Goal: Transaction & Acquisition: Purchase product/service

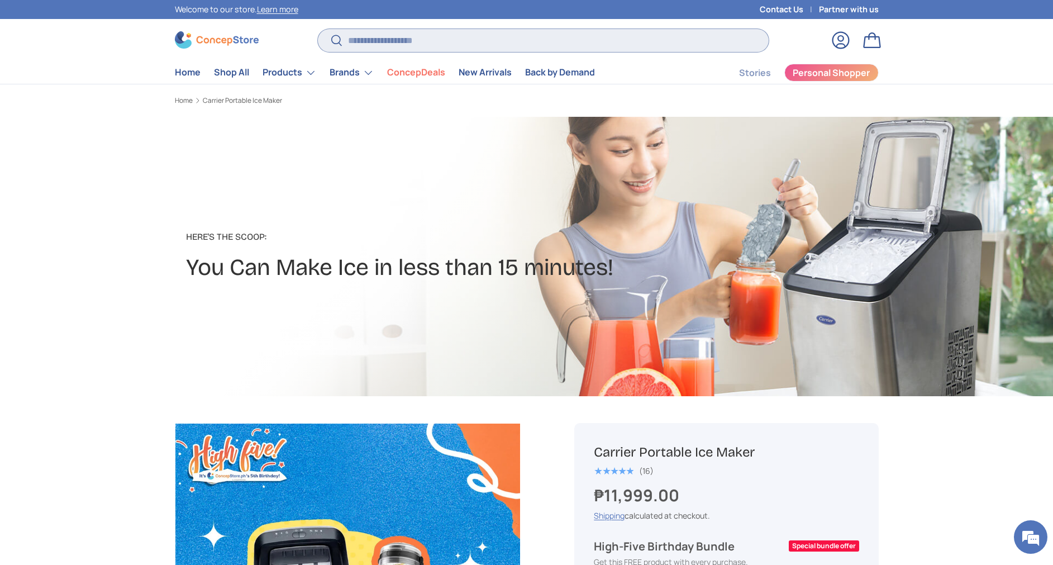
click at [401, 37] on input "Search" at bounding box center [543, 40] width 450 height 23
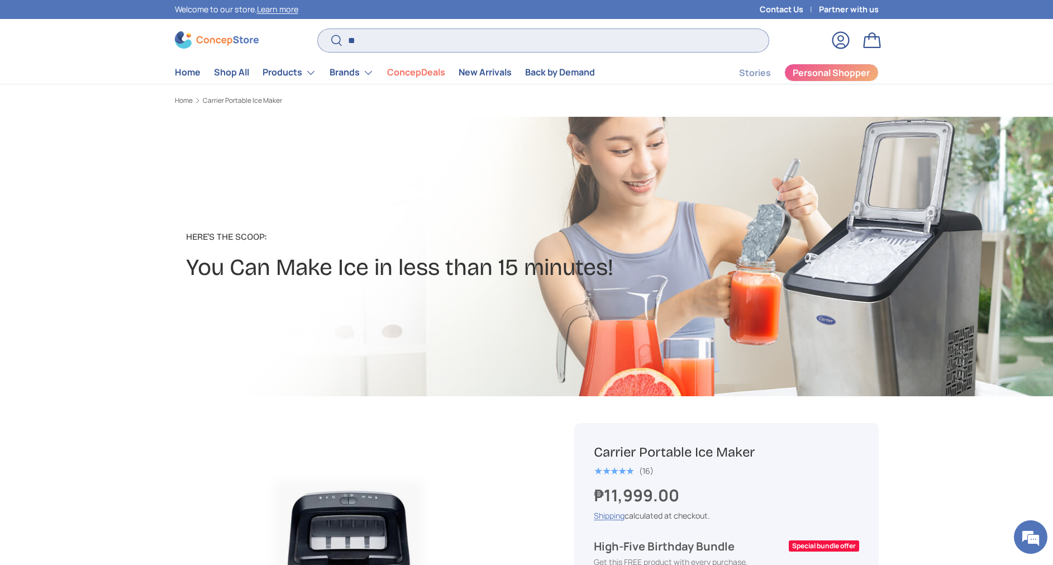
type input "*"
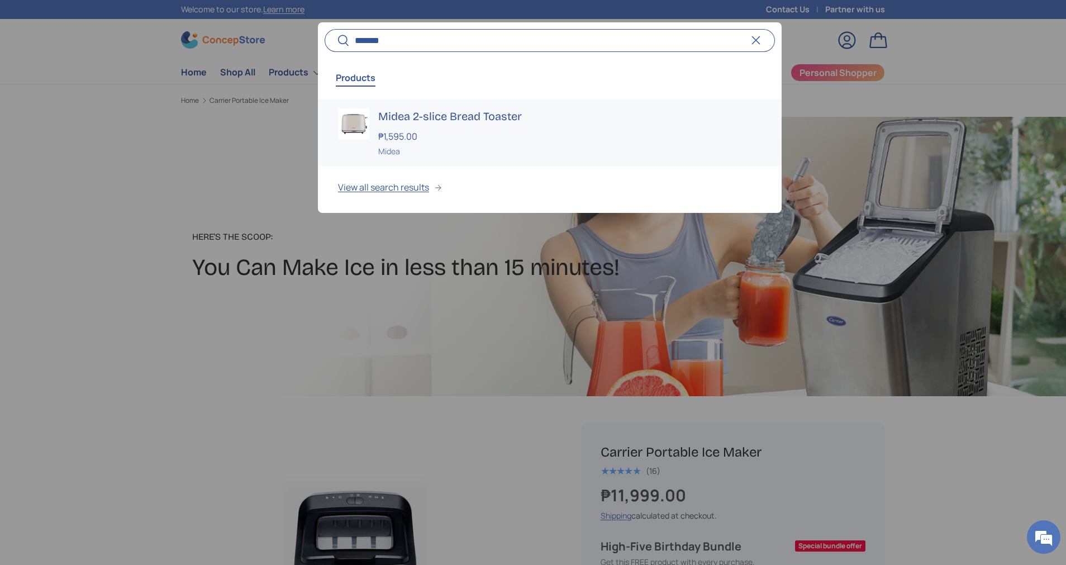
type input "*******"
click at [434, 116] on h3 "Midea 2-slice Bread Toaster" at bounding box center [569, 116] width 383 height 16
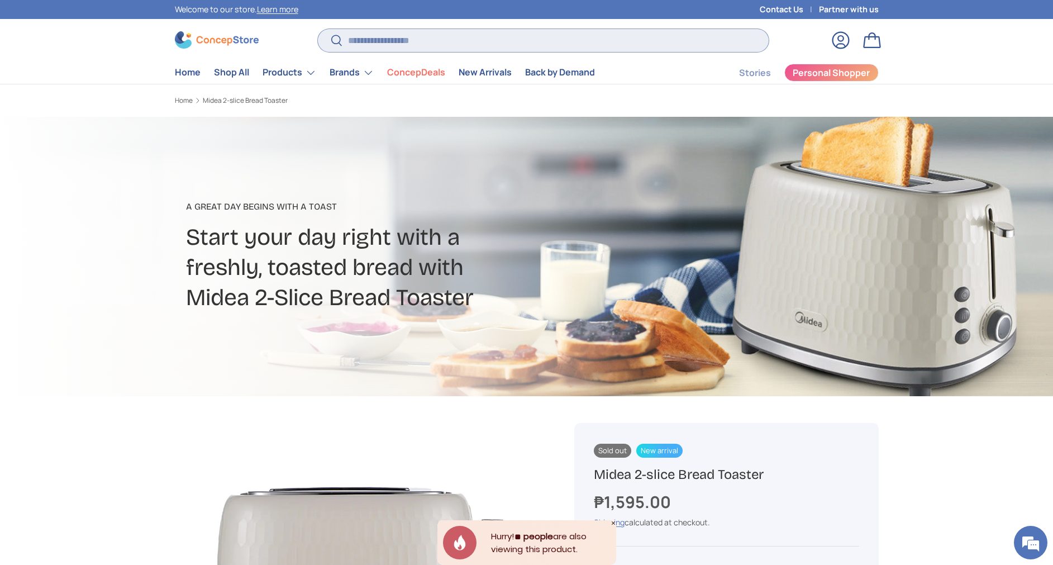
click at [403, 43] on input "Search" at bounding box center [543, 40] width 450 height 23
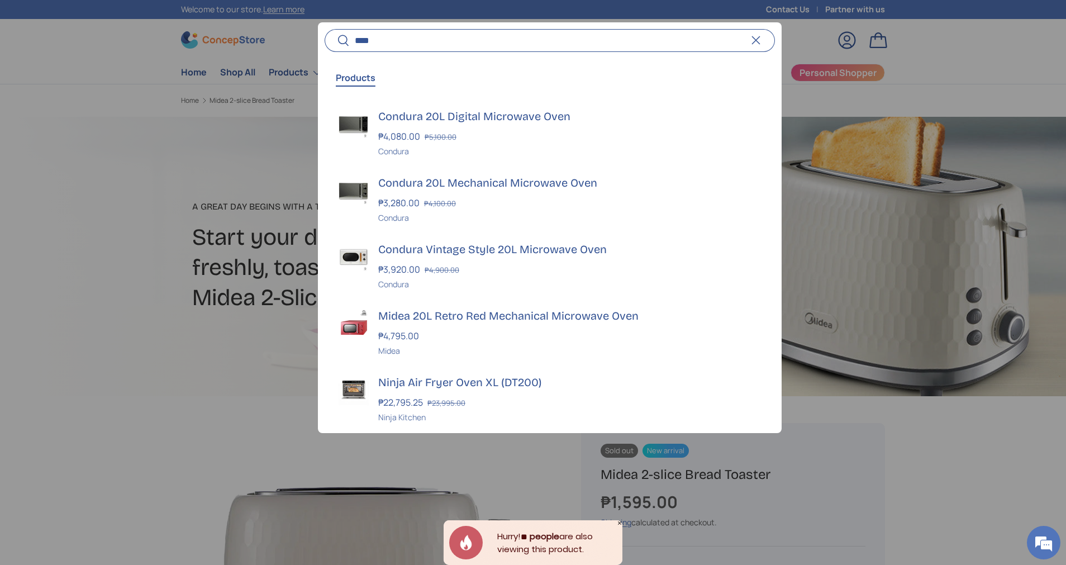
type input "****"
click at [464, 35] on input "****" at bounding box center [550, 40] width 450 height 23
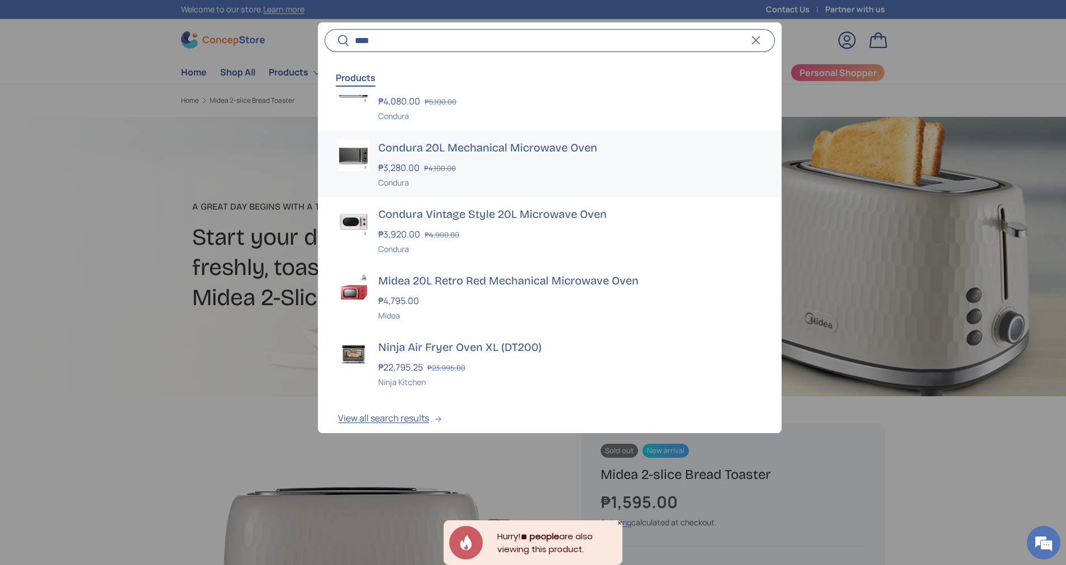
scroll to position [46, 0]
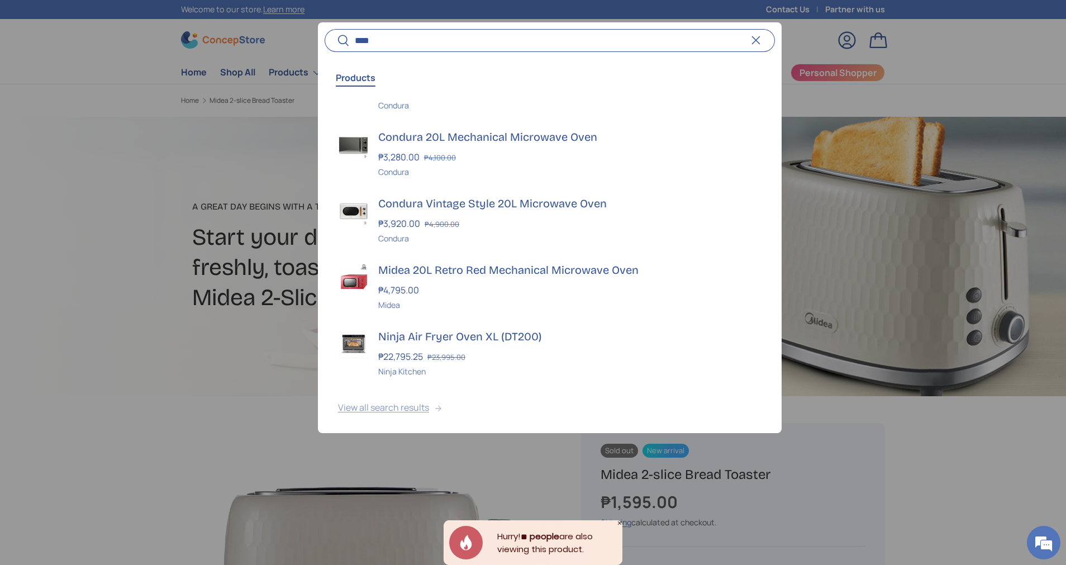
click at [405, 405] on button "View all search results" at bounding box center [550, 409] width 464 height 47
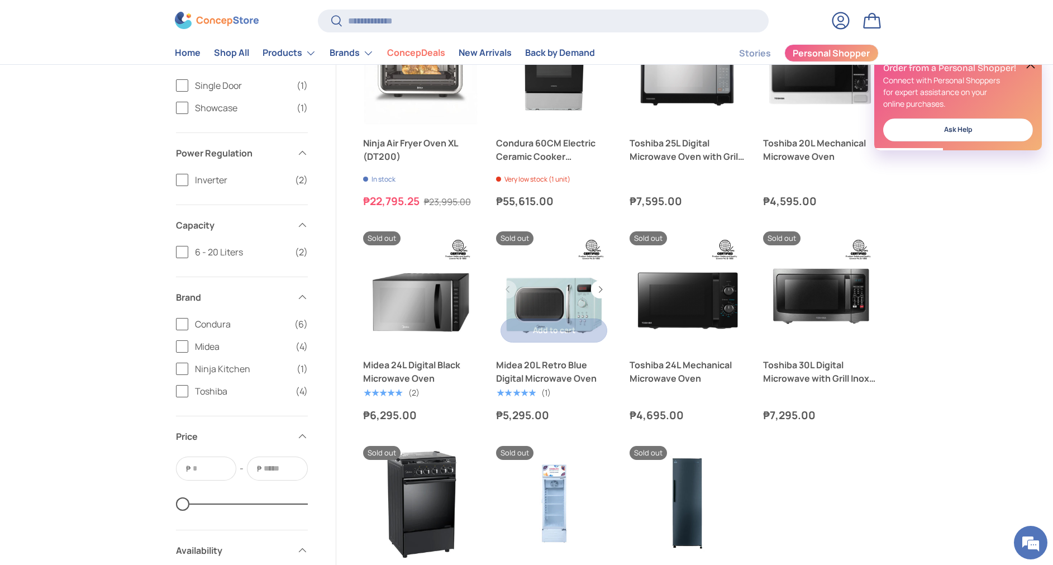
scroll to position [419, 0]
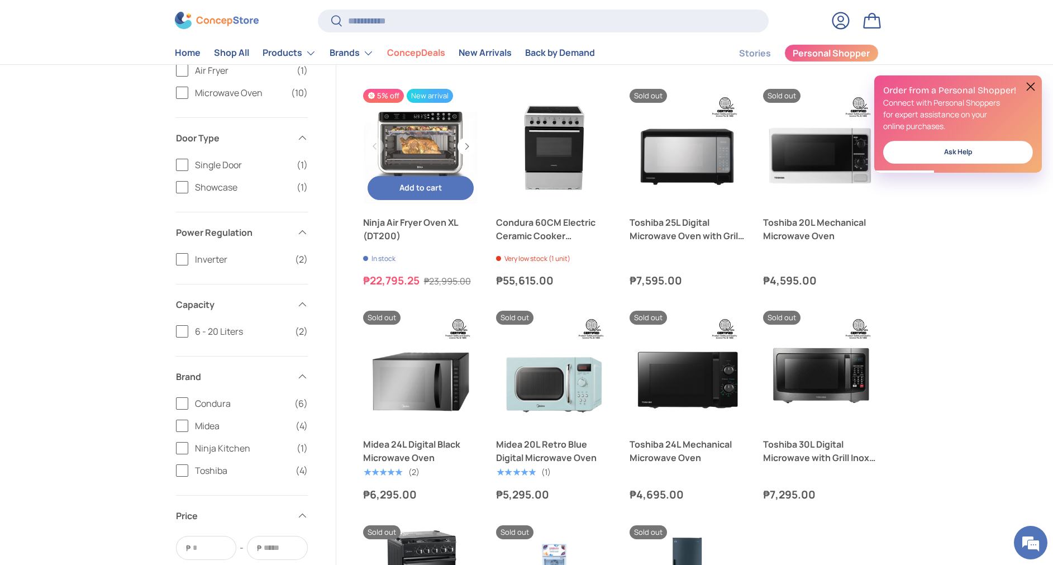
click at [415, 164] on link "Ninja Air Fryer Oven XL (DT200)" at bounding box center [421, 147] width 116 height 116
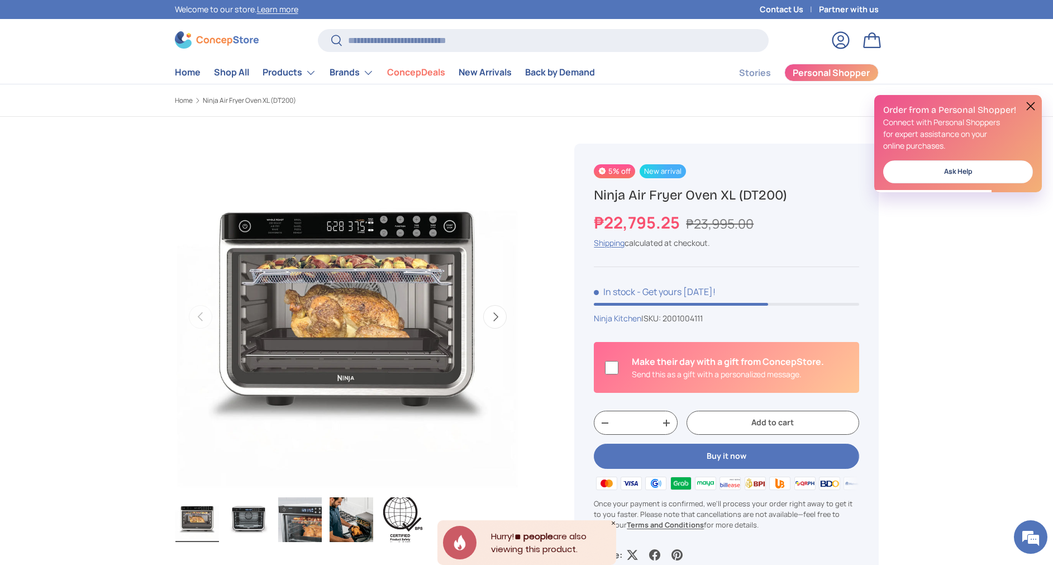
click at [1032, 105] on button at bounding box center [1030, 105] width 13 height 13
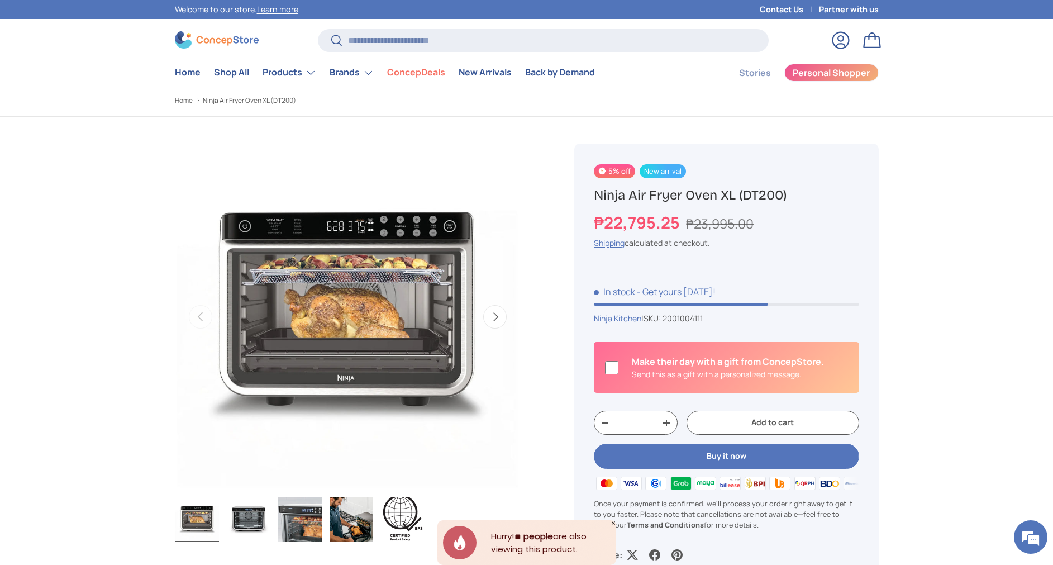
click at [585, 45] on input "Search" at bounding box center [543, 40] width 450 height 23
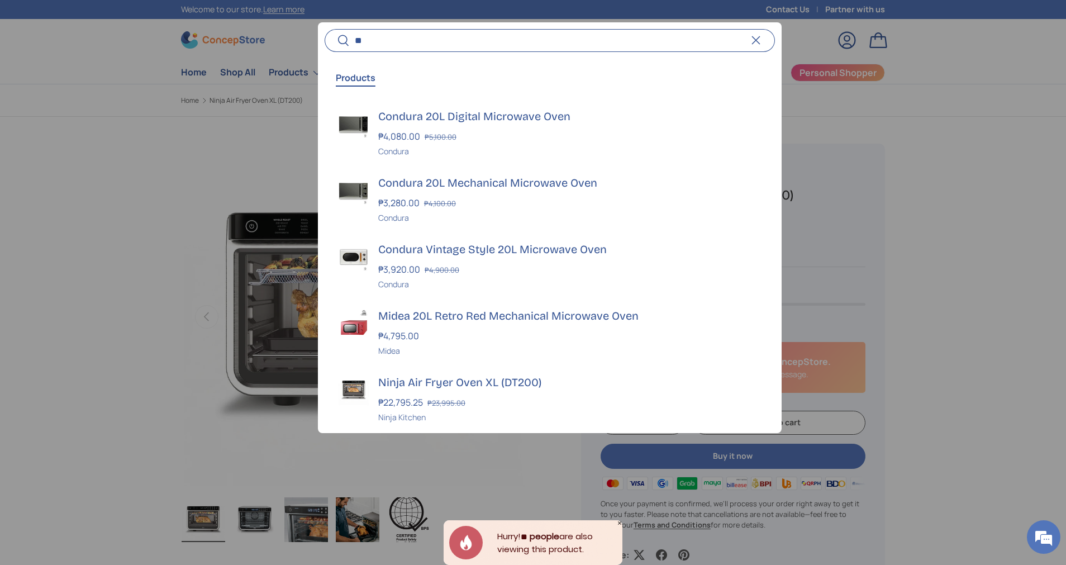
type input "*"
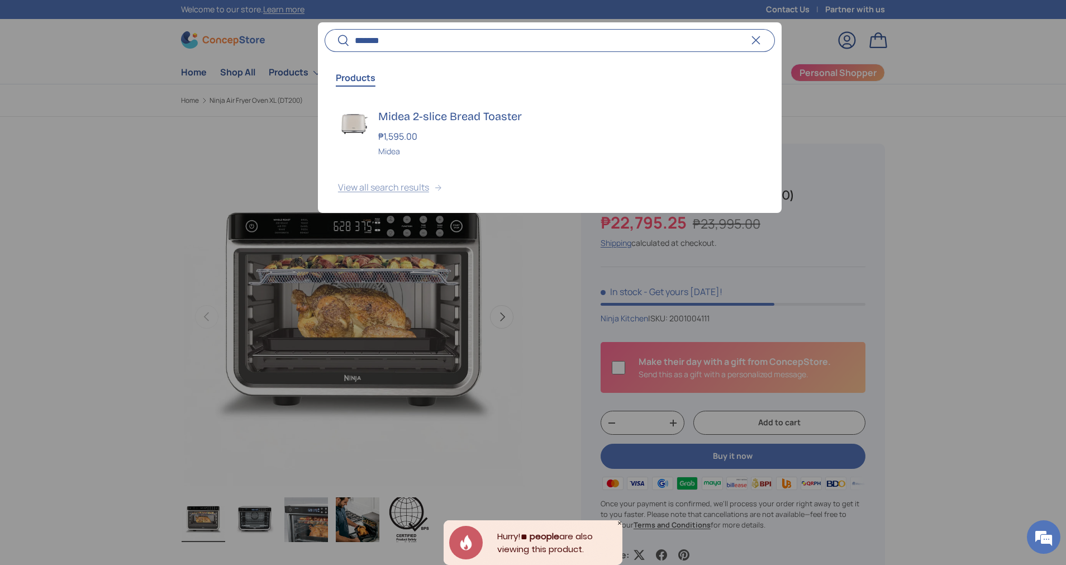
type input "*******"
click at [380, 192] on button "View all search results" at bounding box center [550, 189] width 464 height 47
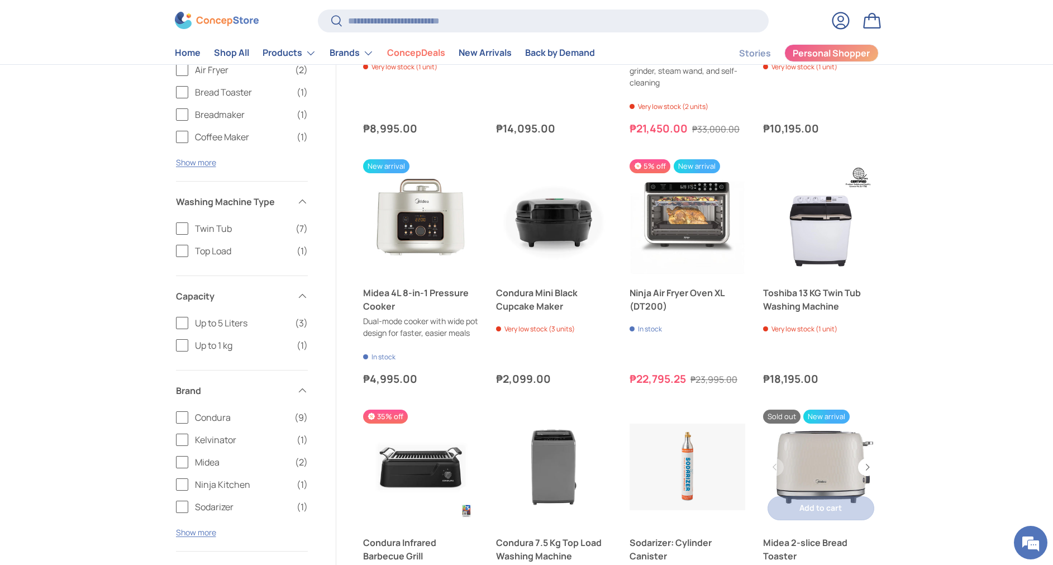
click at [828, 488] on link "Midea 2-slice Bread Toaster" at bounding box center [821, 468] width 116 height 116
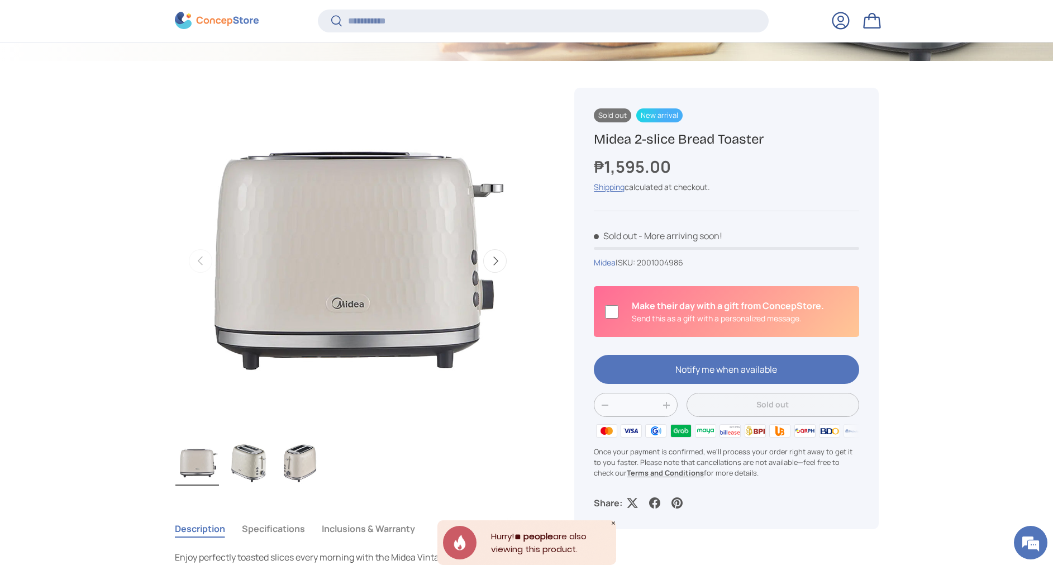
drag, startPoint x: 777, startPoint y: 142, endPoint x: 565, endPoint y: 134, distance: 212.5
click at [565, 134] on div "Sold out New arrival Midea 2-slice Bread Toaster ₱1,595.00 Unit price / Unavail…" at bounding box center [713, 468] width 331 height 814
copy h1 "Midea 2-slice Bread Toaster"
drag, startPoint x: 696, startPoint y: 261, endPoint x: 621, endPoint y: 263, distance: 74.9
click at [621, 263] on div "Midea | SKU: 2001004986" at bounding box center [726, 263] width 265 height 12
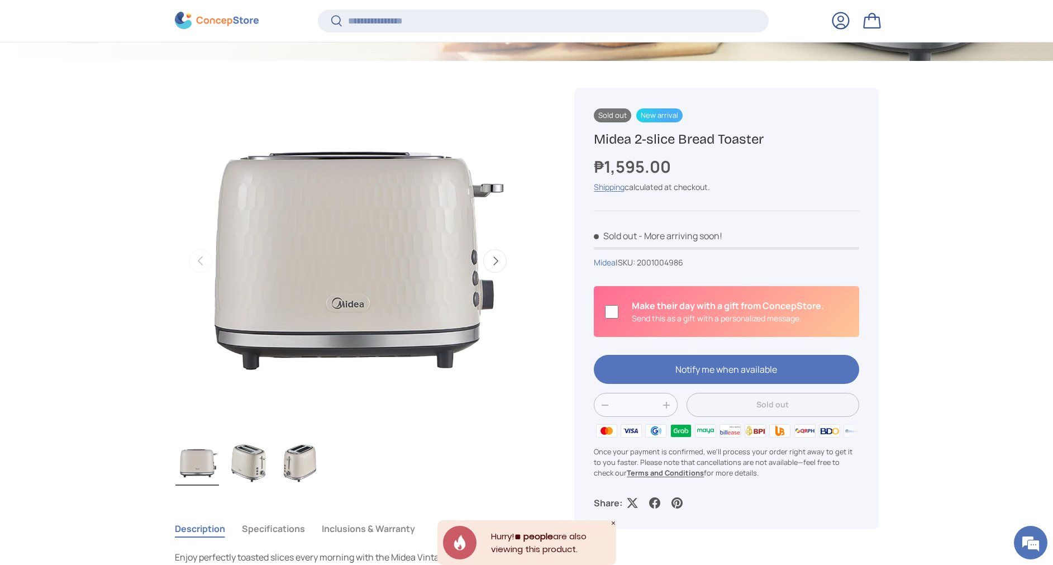
copy span "SKU: 2001004986"
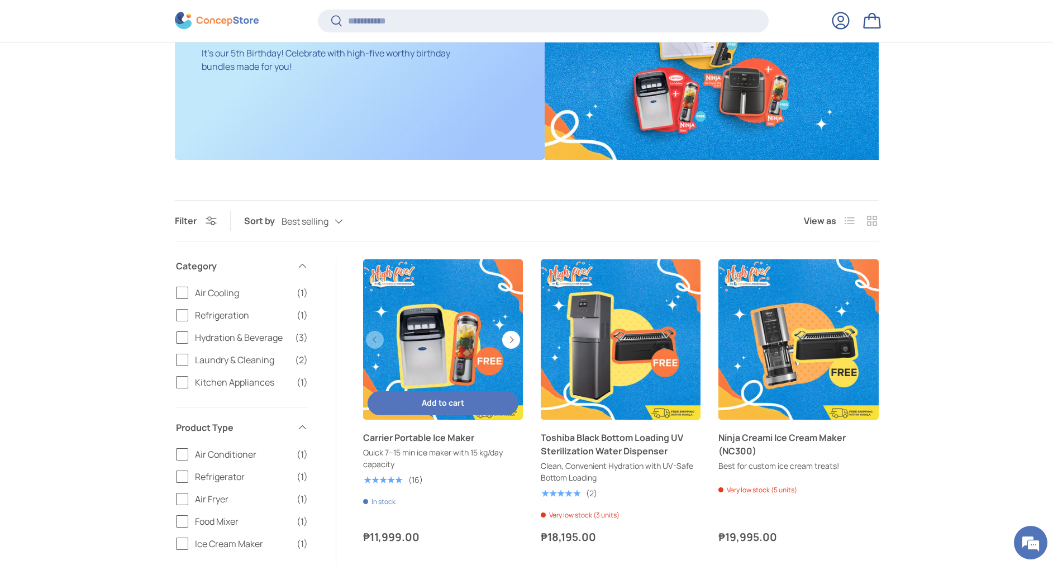
scroll to position [333, 0]
